Goal: Information Seeking & Learning: Find specific page/section

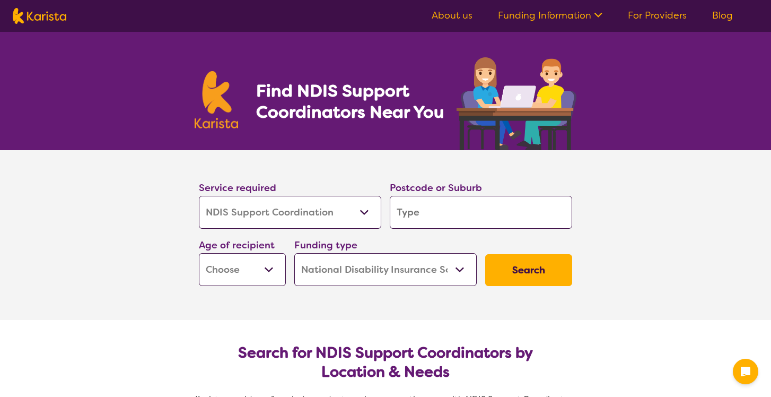
select select "NDIS Support Coordination"
select select "NDIS"
select select "NDIS Support Coordination"
select select "NDIS"
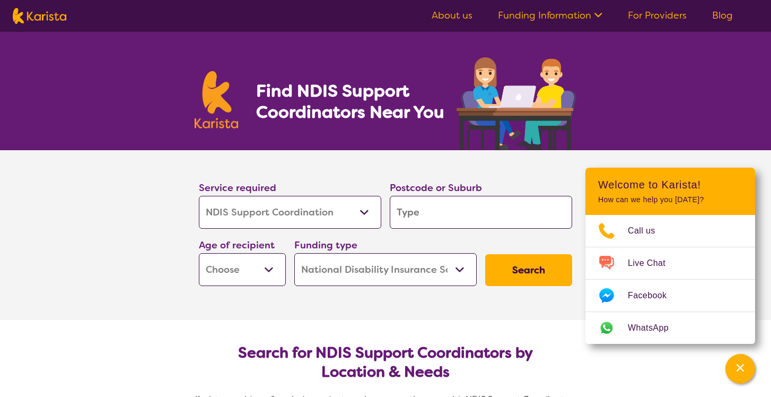
click at [412, 207] on input "search" at bounding box center [481, 212] width 182 height 33
type input "v"
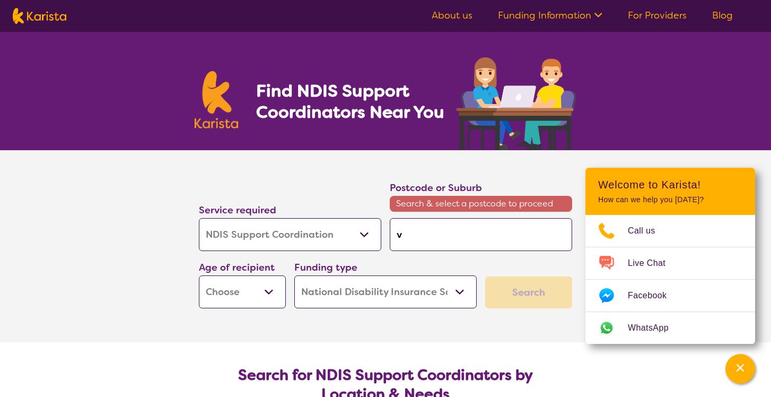
type input "vi"
type input "vic"
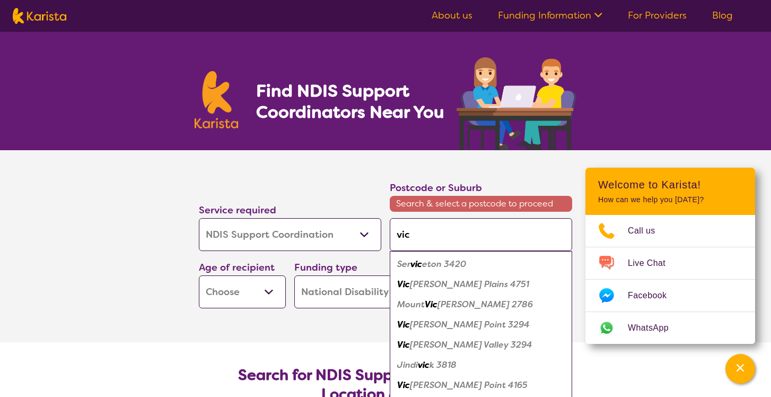
type input "vi"
type input "v"
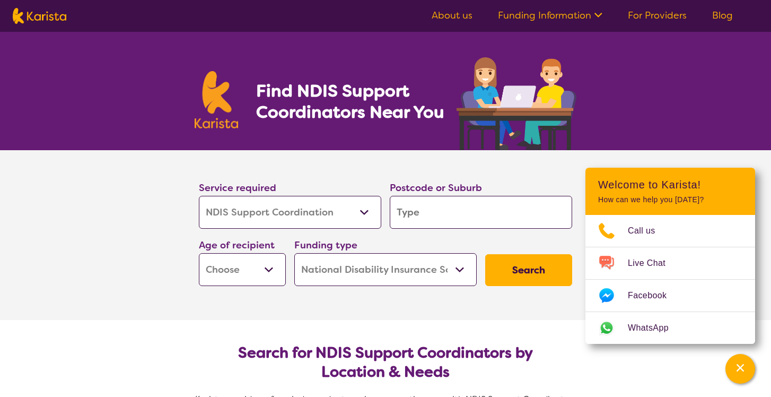
type input "g"
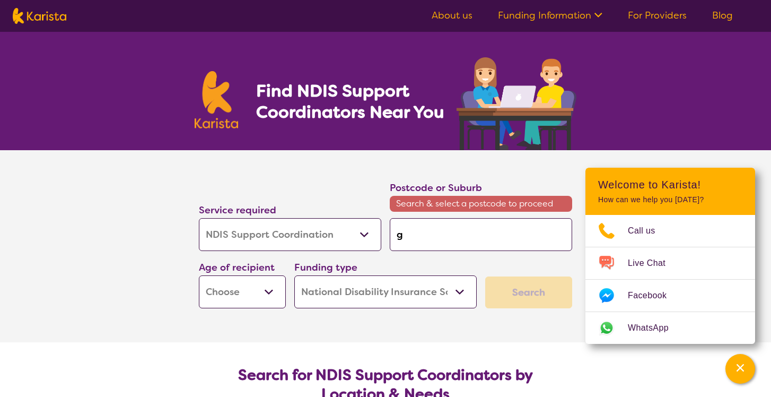
type input "gr"
type input "gre"
type input "gree"
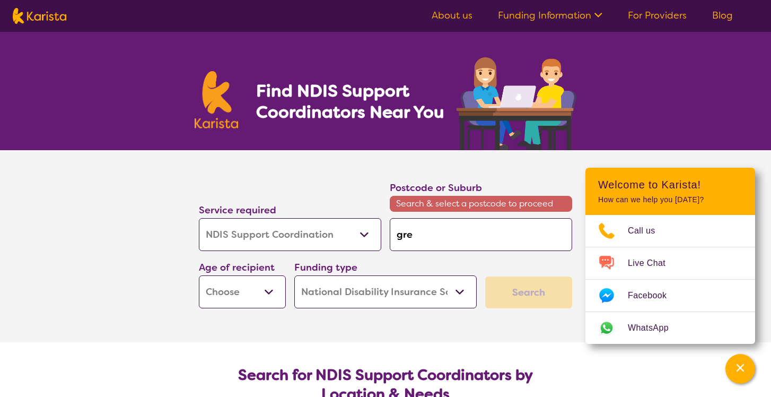
type input "gree"
type input "green"
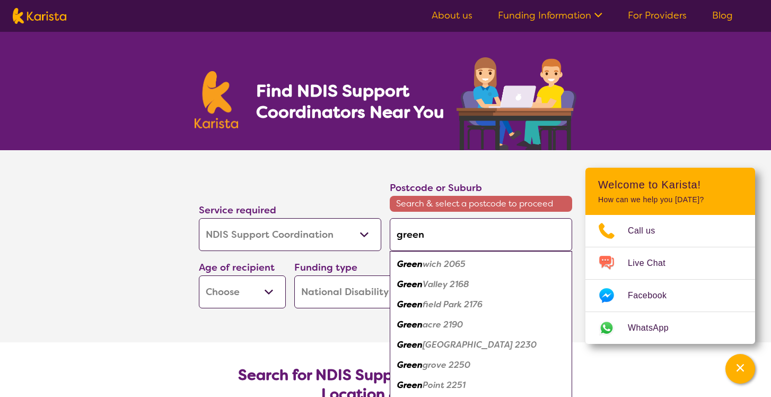
type input "greenv"
type input "greenva"
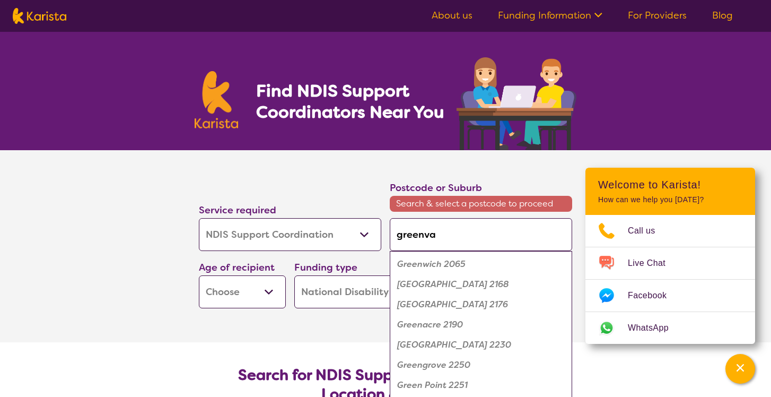
type input "greenval"
type input "greenvale"
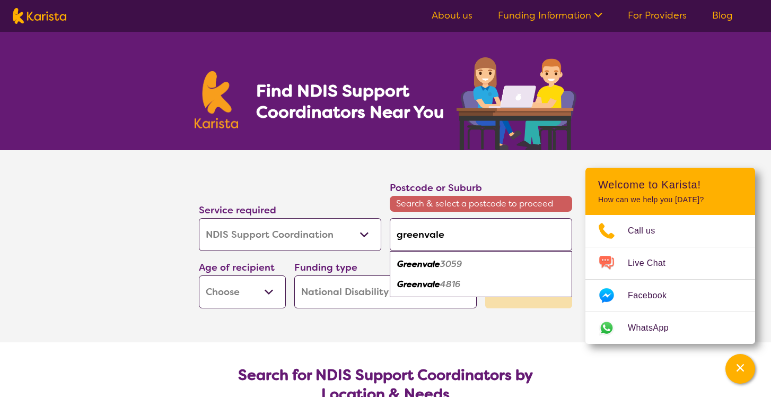
type input "greendale"
type input "greendale ="
type input "greendale"
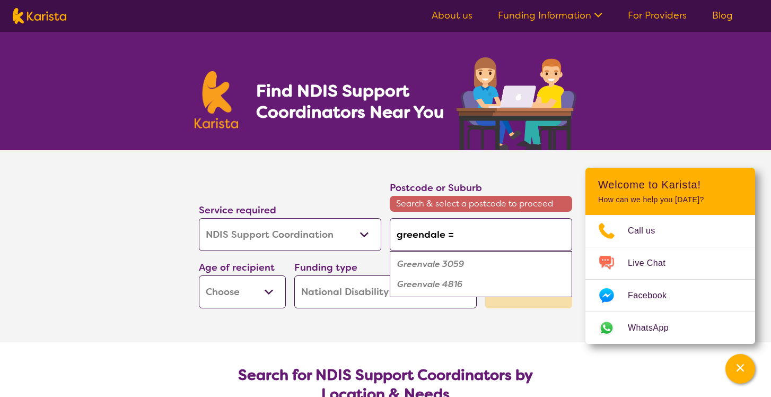
type input "greendale"
type input "greendal"
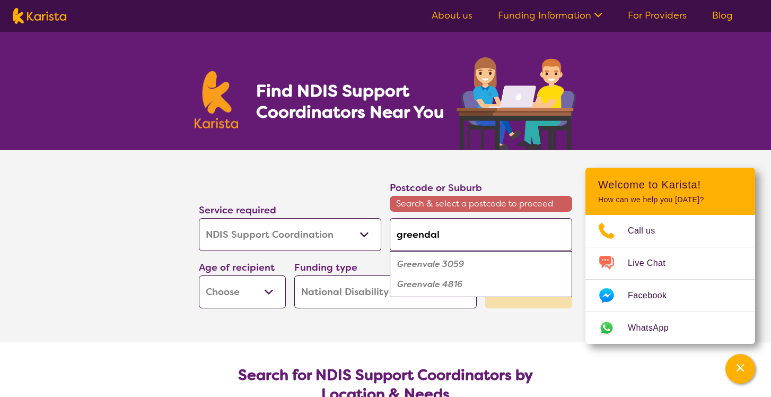
type input "greenda"
type input "greend"
type input "green"
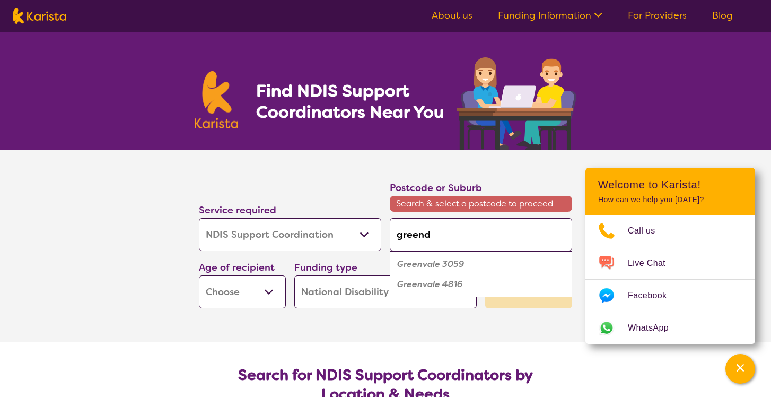
type input "green"
type input "greenv"
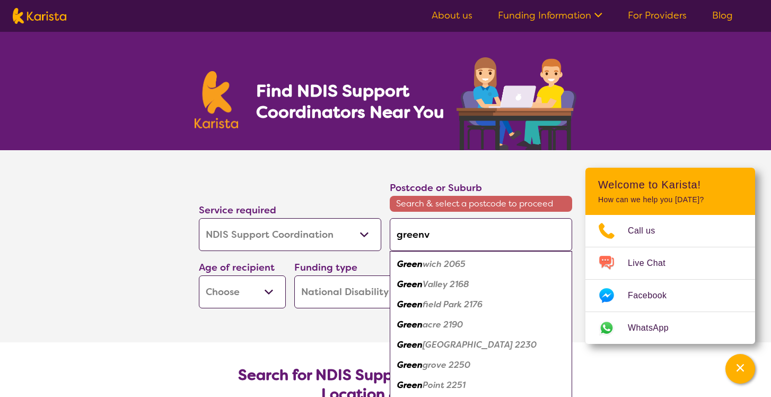
type input "greenva"
type input "greenval"
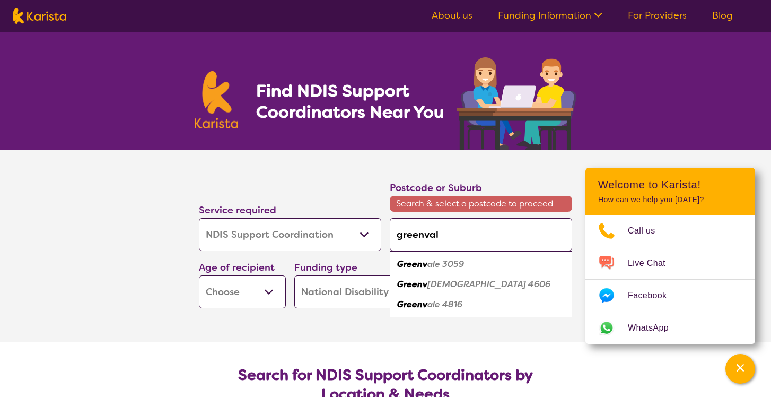
type input "greenvale"
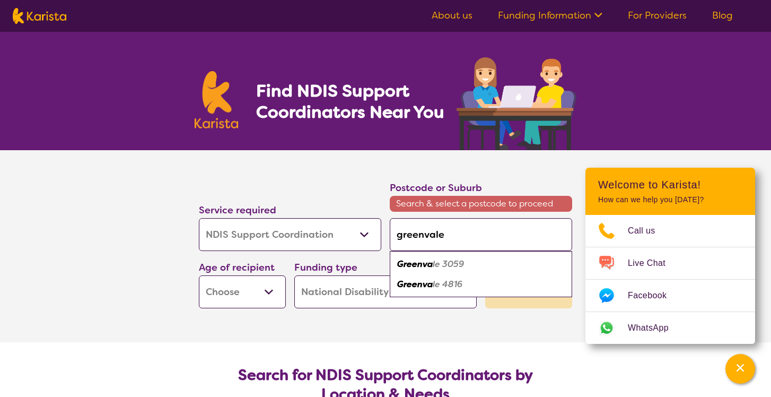
type input "greenvale"
type input "greenvale c"
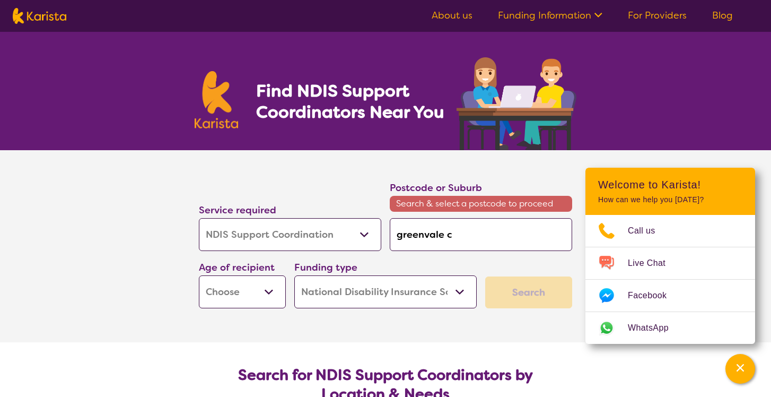
type input "greenvale"
type input "greenvale v"
type input "greenvale vi"
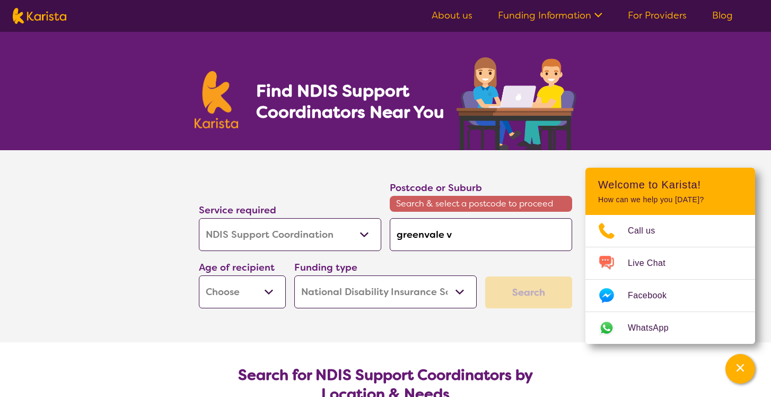
type input "greenvale vi"
type input "greenvale vic"
type input "greenvale vico"
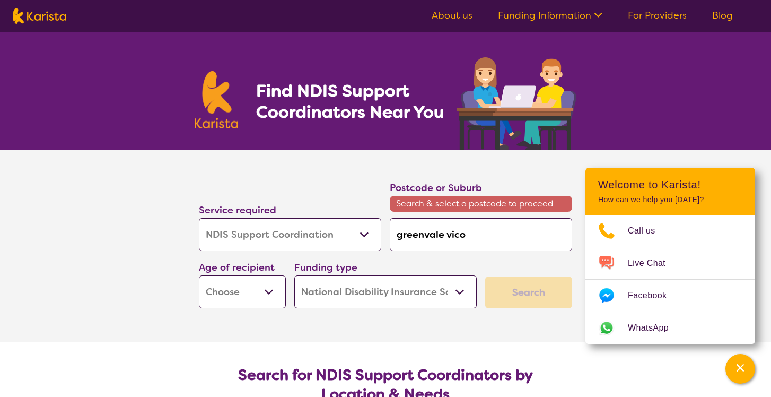
type input "greenvale vicor"
type input "greenvale vicori"
type input "greenvale vicoria"
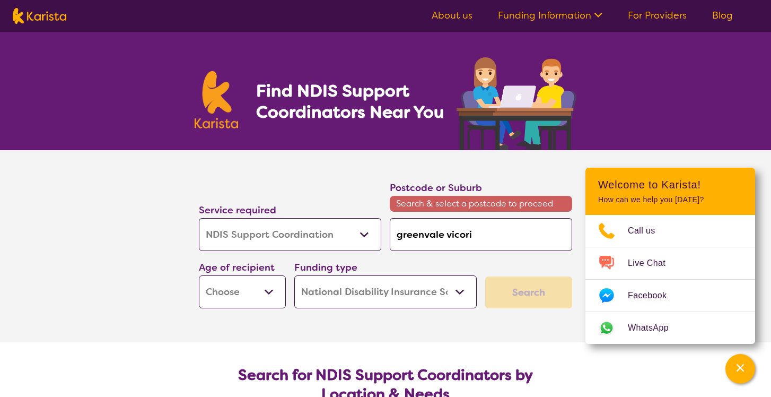
type input "greenvale vicoria"
drag, startPoint x: 483, startPoint y: 231, endPoint x: 371, endPoint y: 232, distance: 111.9
click at [371, 232] on div "Service required Allied Health Assistant Assessment ([MEDICAL_DATA] or [MEDICAL…" at bounding box center [386, 244] width 382 height 137
type input "v"
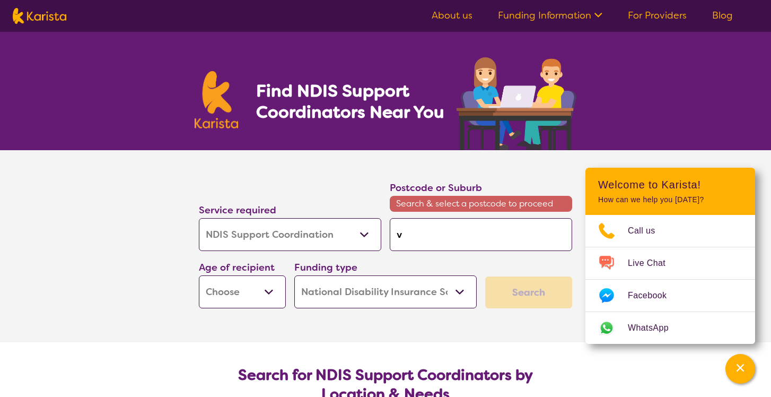
type input "vi"
type input "vic"
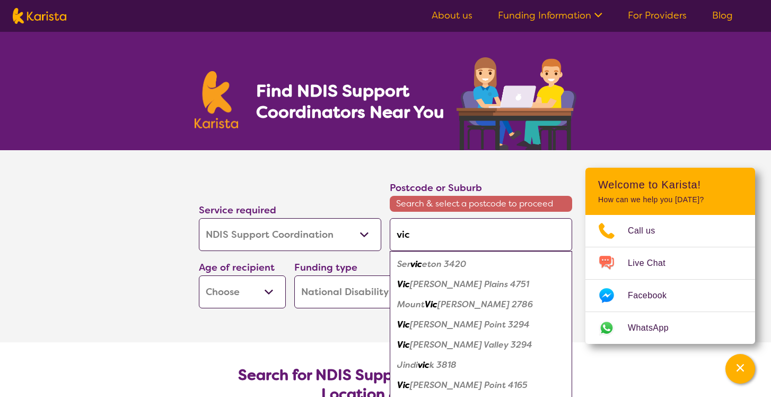
type input "vict"
type input "victo"
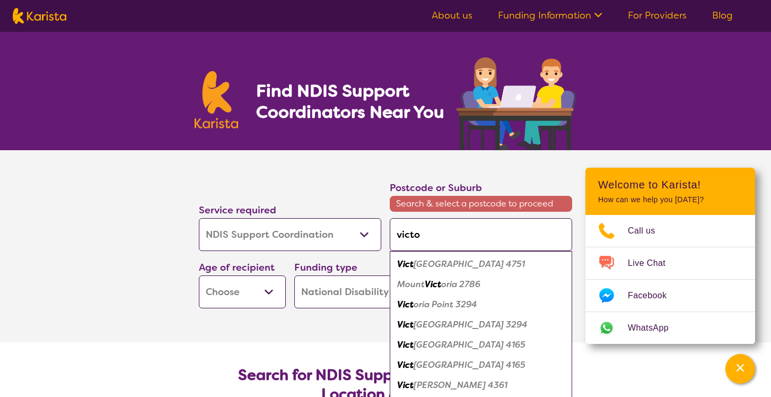
type input "[PERSON_NAME]"
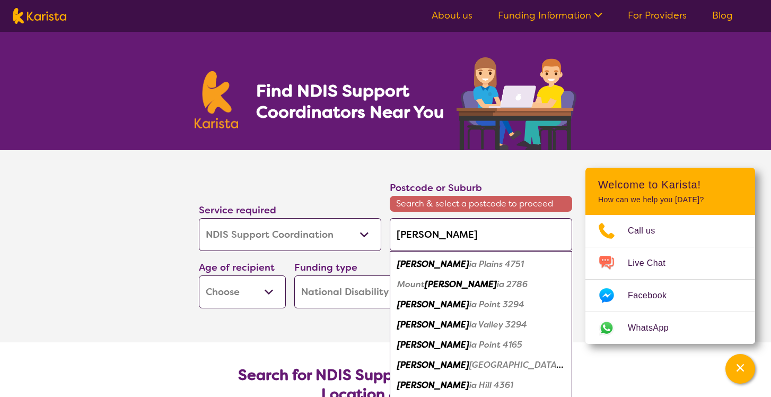
type input "victori"
type input "victoria"
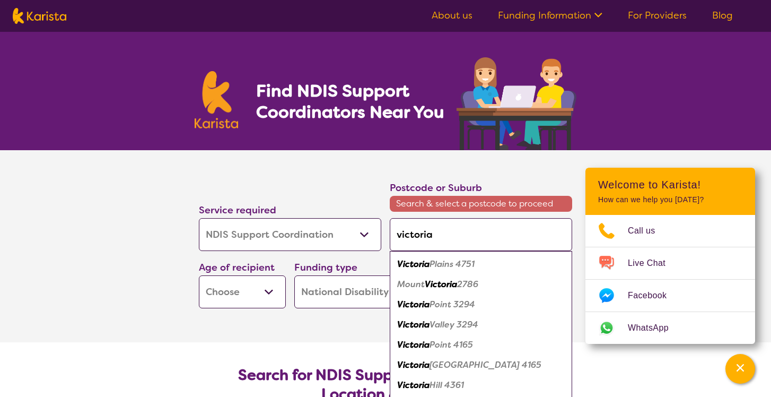
type input "victori"
type input "[PERSON_NAME]"
type input "victo"
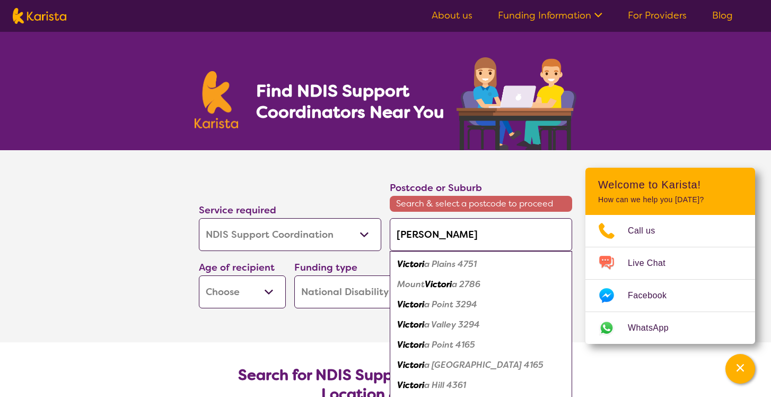
type input "victo"
type input "vict"
type input "vic"
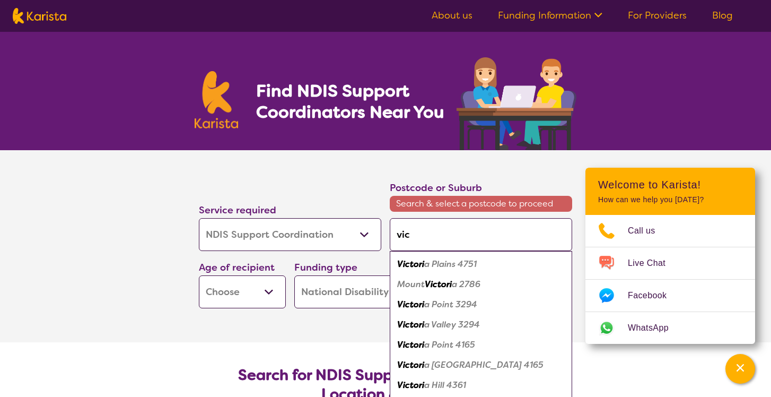
type input "vi"
type input "v"
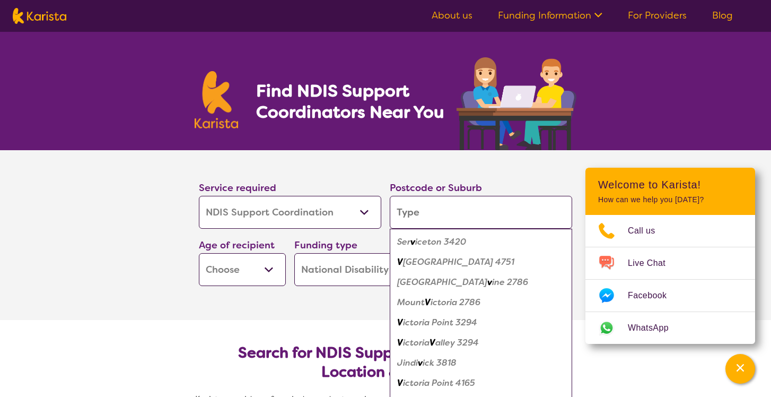
type input "3"
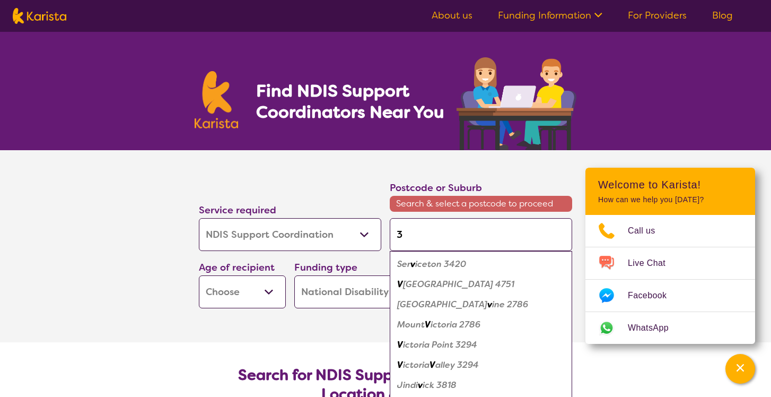
type input "30"
type input "305"
type input "3059"
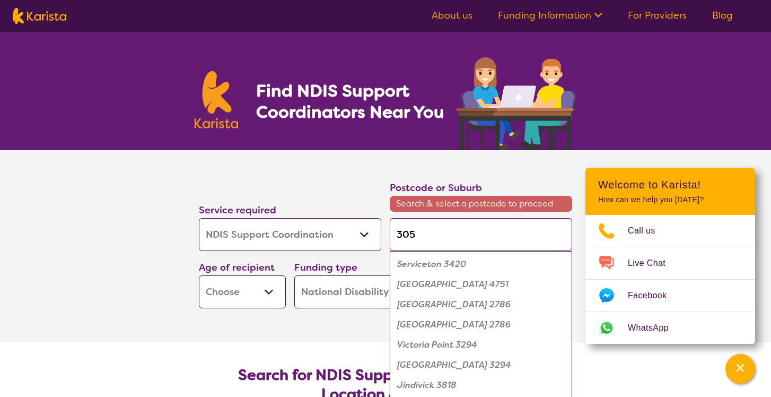
type input "3059"
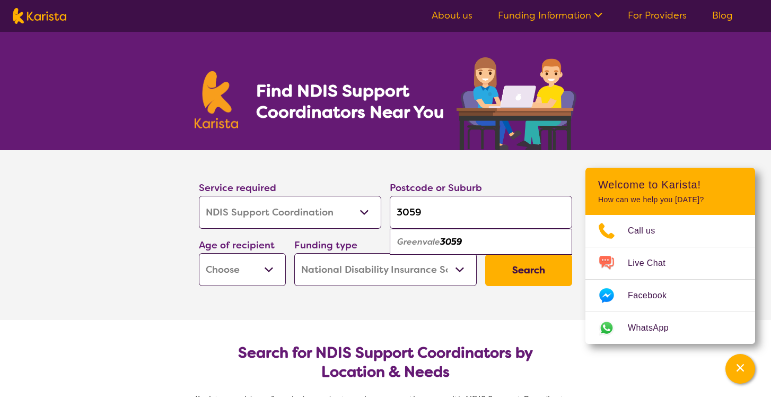
type input "3059"
click at [416, 241] on em "Greenvale" at bounding box center [418, 241] width 43 height 11
select select "AD"
click at [527, 264] on button "Search" at bounding box center [528, 270] width 87 height 32
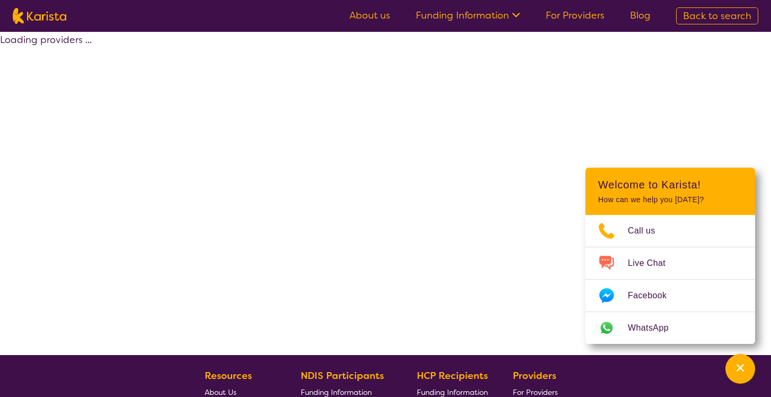
select select "by_score"
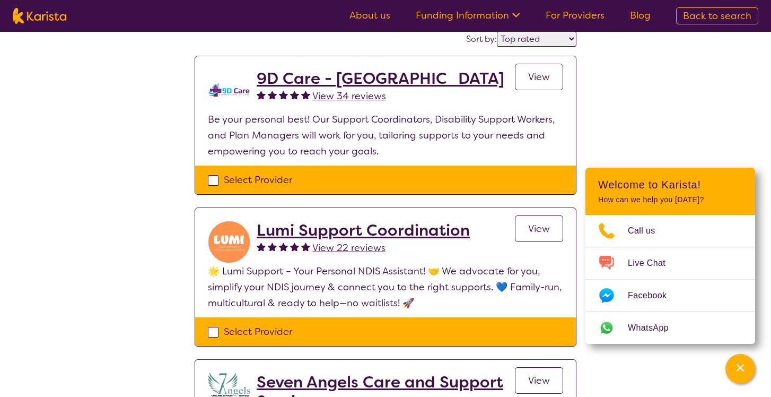
scroll to position [92, 0]
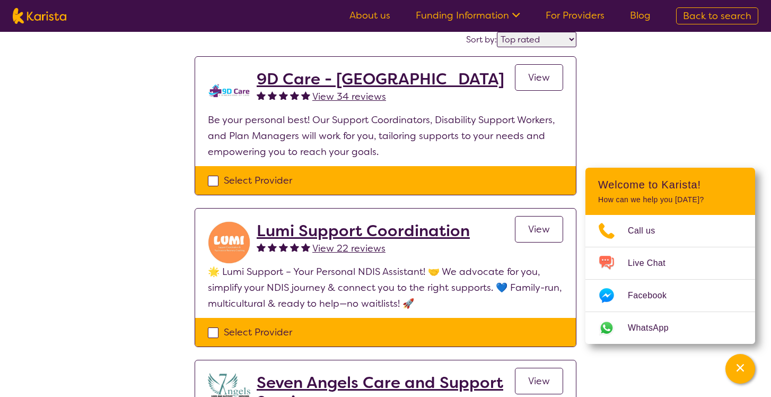
click at [437, 236] on h2 "Lumi Support Coordination" at bounding box center [363, 230] width 213 height 19
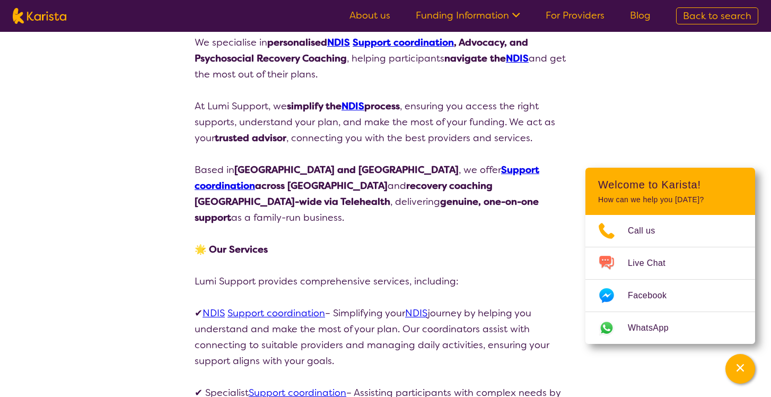
scroll to position [199, 0]
